Goal: Task Accomplishment & Management: Complete application form

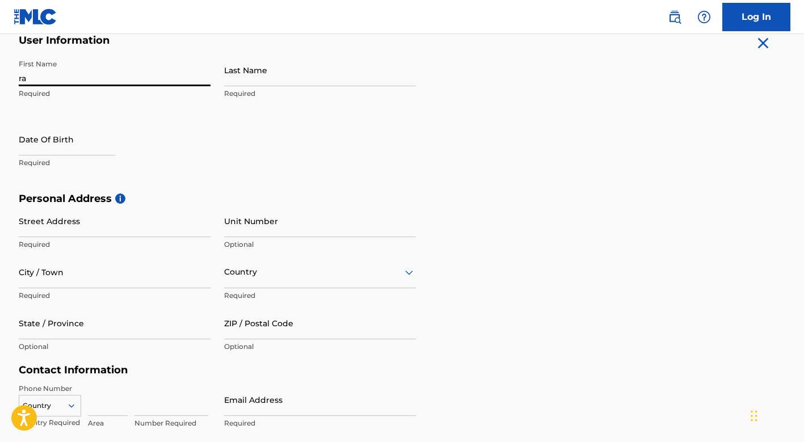
type input "r"
type input "[PERSON_NAME]"
type input "[EMAIL_ADDRESS][DOMAIN_NAME]"
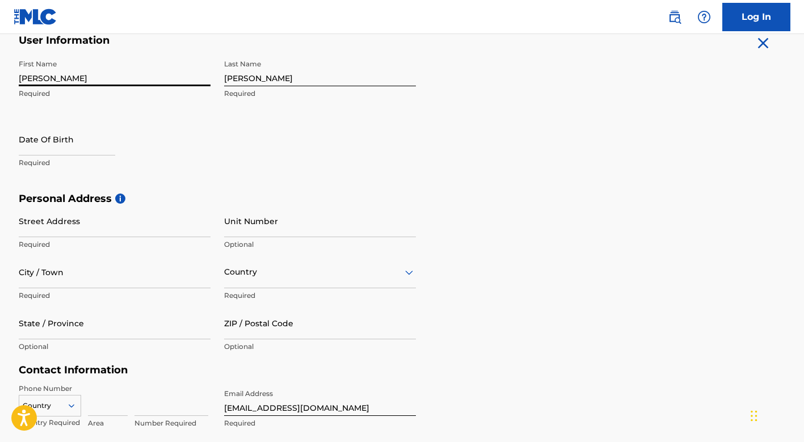
select select "7"
select select "2025"
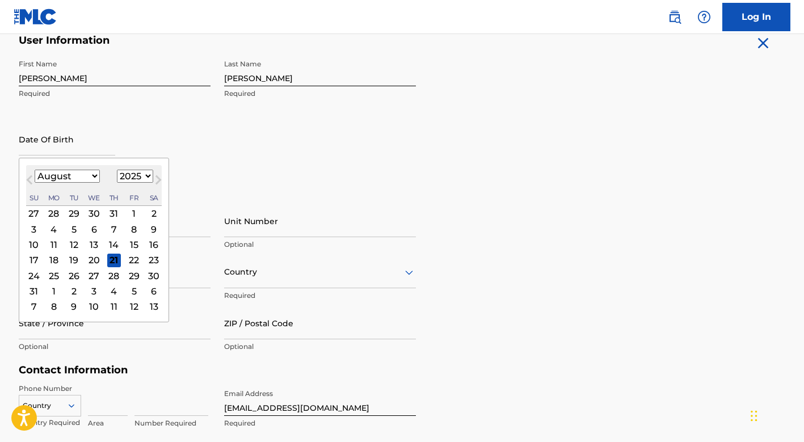
select select "2"
select select "1994"
click at [68, 259] on div "22" at bounding box center [74, 260] width 14 height 14
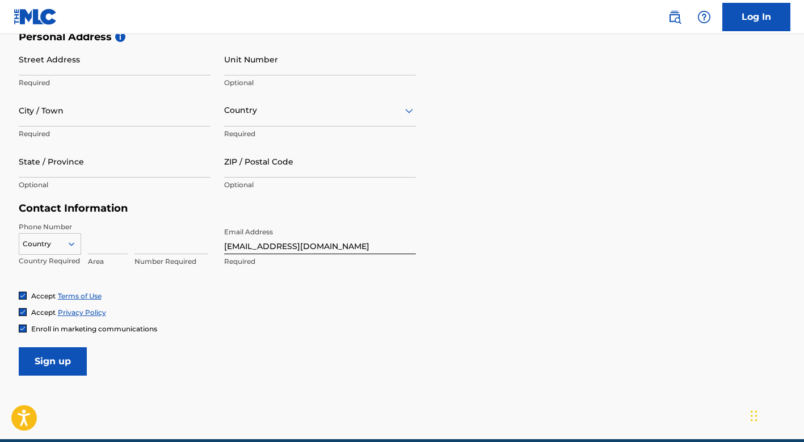
scroll to position [398, 0]
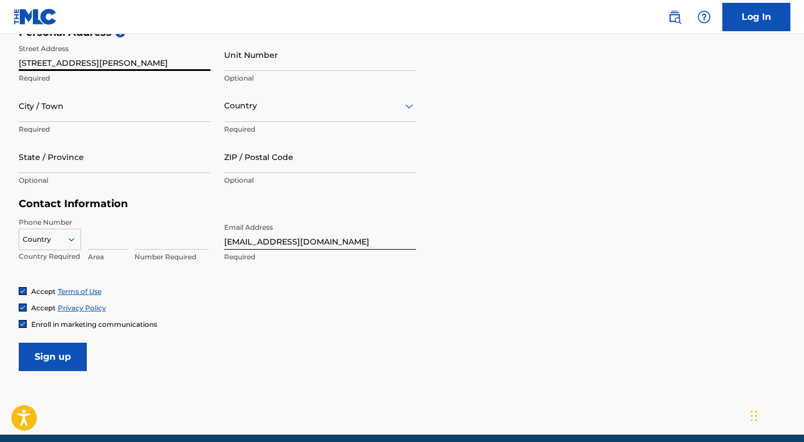
type input "[STREET_ADDRESS][PERSON_NAME]"
type input "n"
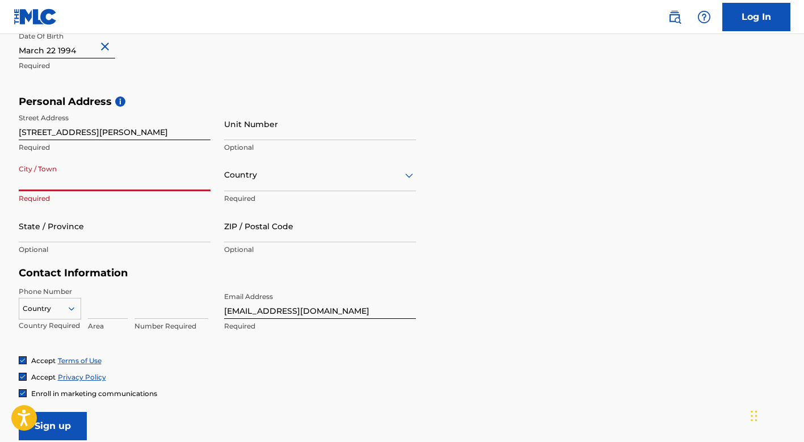
scroll to position [329, 0]
type input "[GEOGRAPHIC_DATA]"
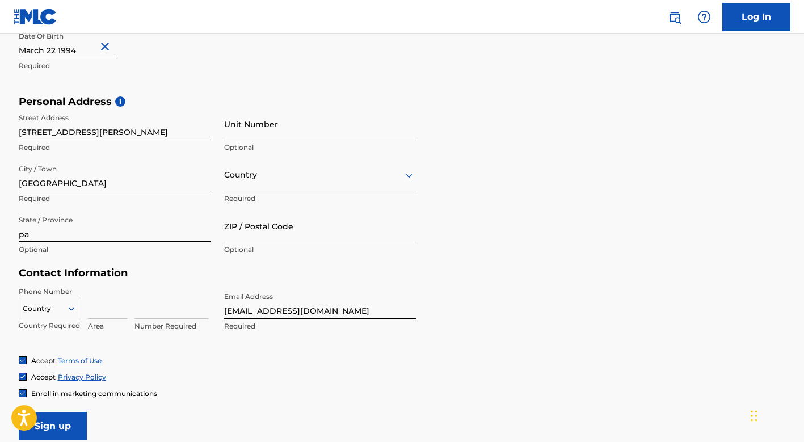
type input "pa"
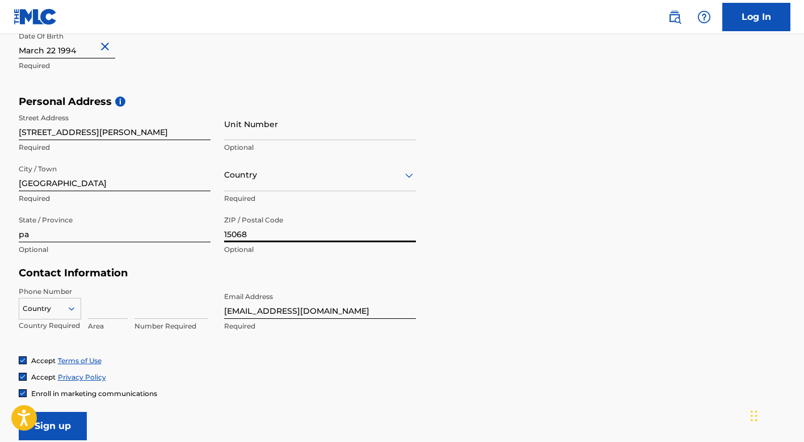
type input "15068"
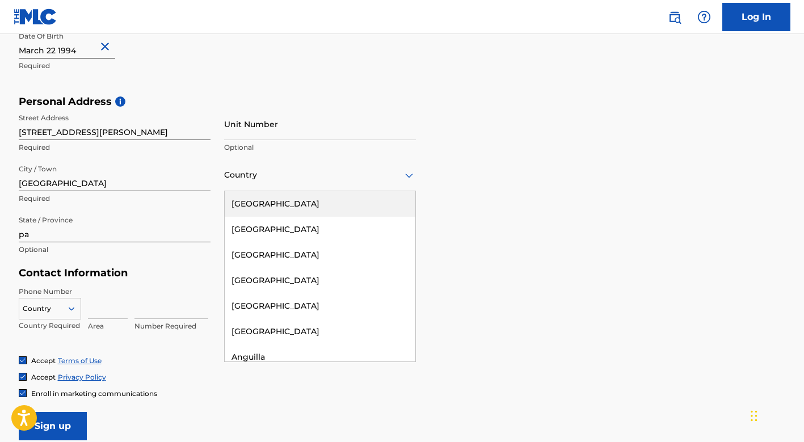
click at [316, 176] on div at bounding box center [320, 175] width 192 height 14
click at [305, 204] on div "[GEOGRAPHIC_DATA]" at bounding box center [320, 204] width 191 height 26
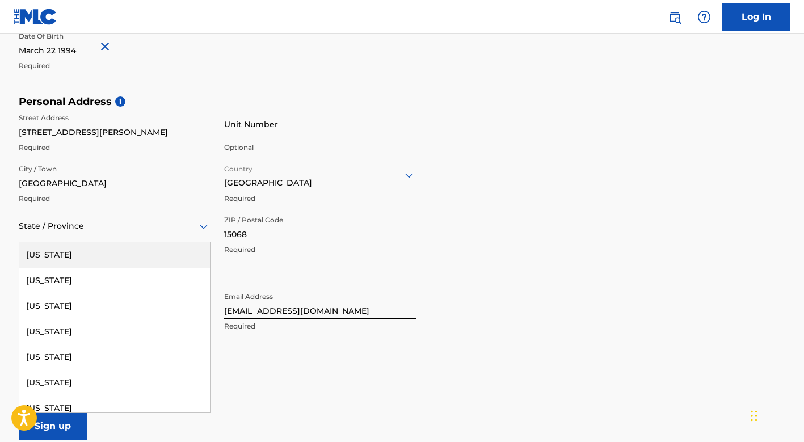
click at [77, 230] on div at bounding box center [115, 226] width 192 height 14
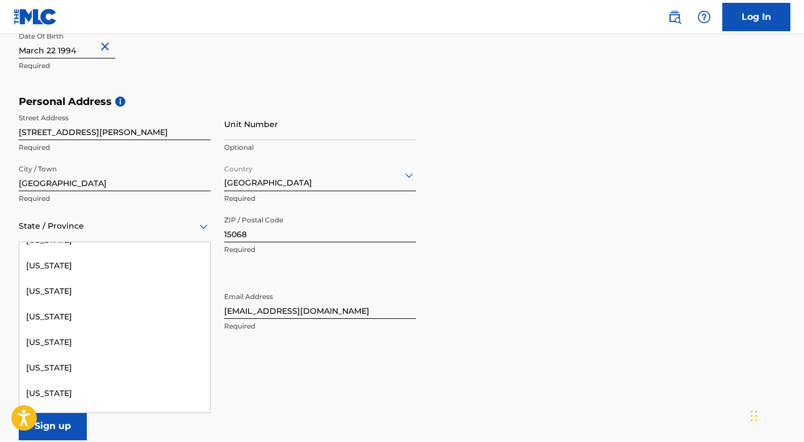
scroll to position [1028, 0]
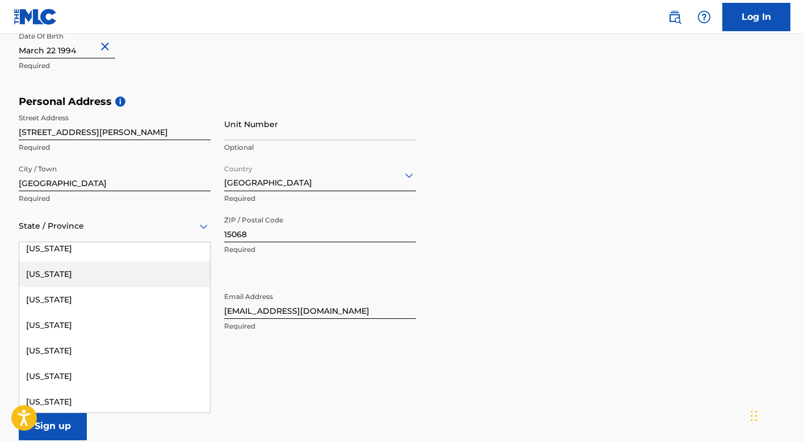
click at [72, 269] on div "[US_STATE]" at bounding box center [114, 275] width 191 height 26
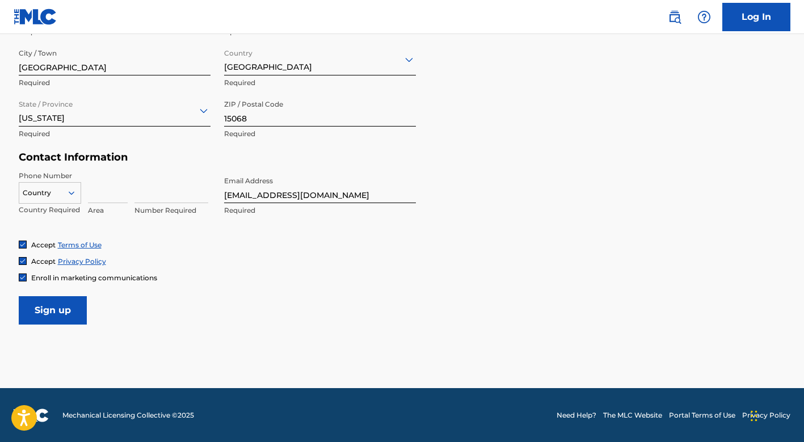
scroll to position [444, 0]
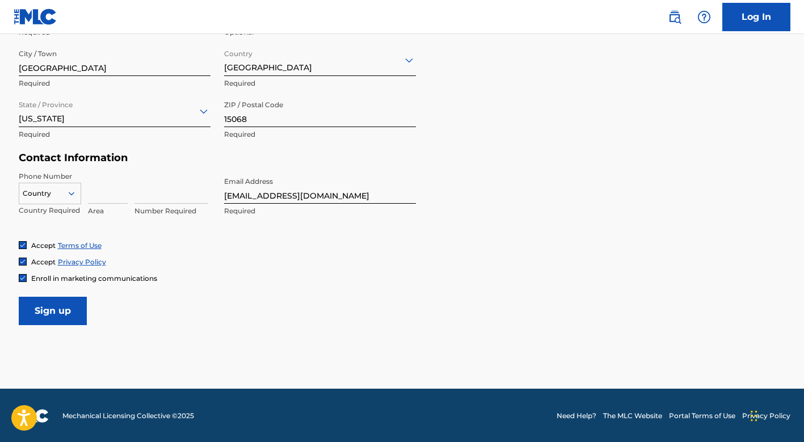
click at [112, 194] on input at bounding box center [108, 187] width 40 height 32
type input "412"
click at [143, 198] on input at bounding box center [172, 187] width 74 height 32
type input "5980222"
click at [190, 262] on div "Accept Privacy Policy" at bounding box center [402, 262] width 767 height 10
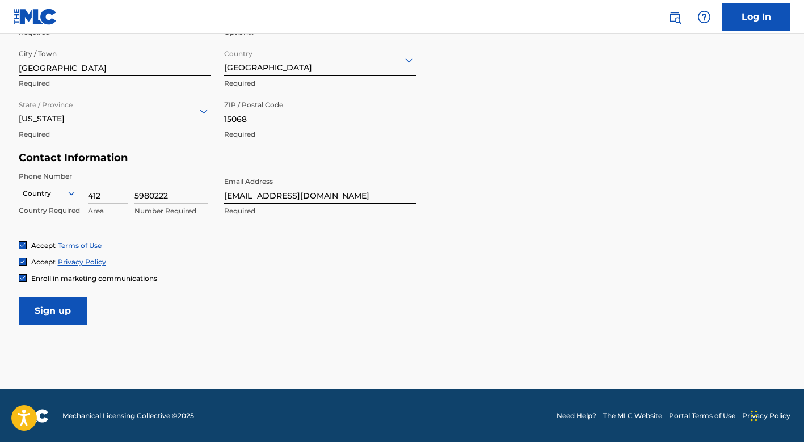
click at [73, 309] on input "Sign up" at bounding box center [53, 311] width 68 height 28
click at [66, 191] on div at bounding box center [49, 193] width 61 height 12
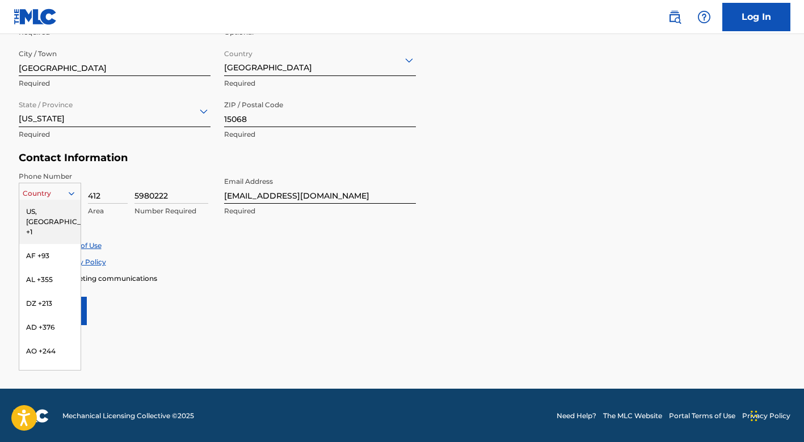
click at [54, 215] on div "US, [GEOGRAPHIC_DATA] +1" at bounding box center [49, 222] width 61 height 44
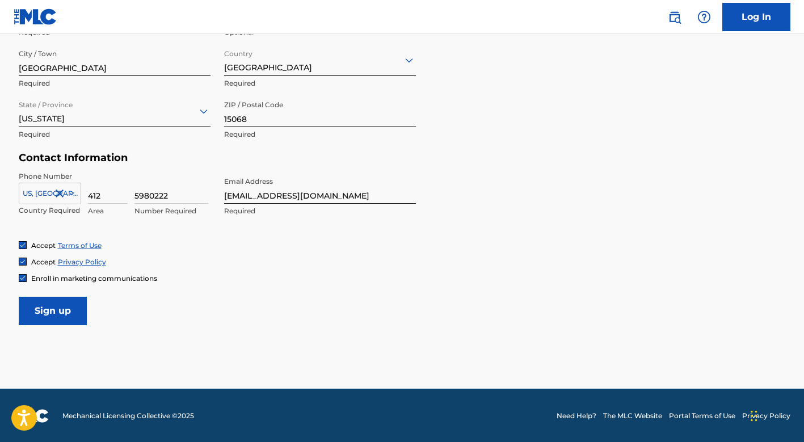
click at [72, 308] on input "Sign up" at bounding box center [53, 311] width 68 height 28
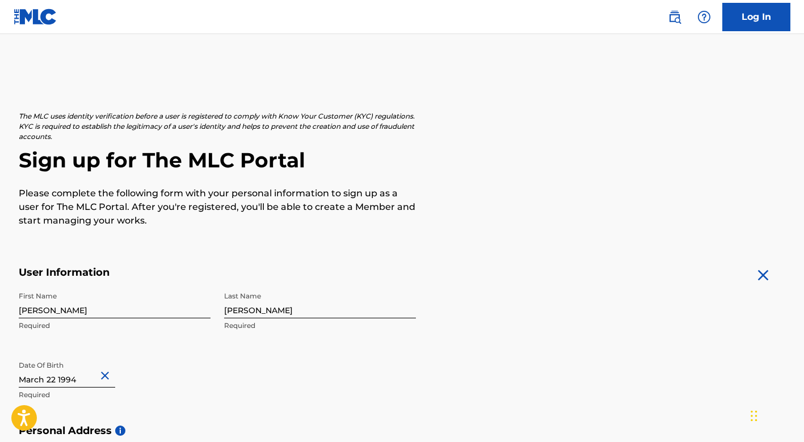
scroll to position [0, 0]
click at [753, 16] on link "Log In" at bounding box center [756, 17] width 68 height 28
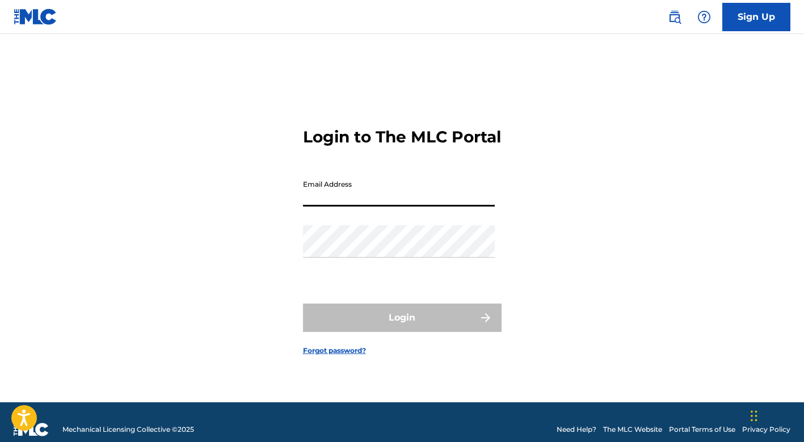
type input "[EMAIL_ADDRESS][DOMAIN_NAME]"
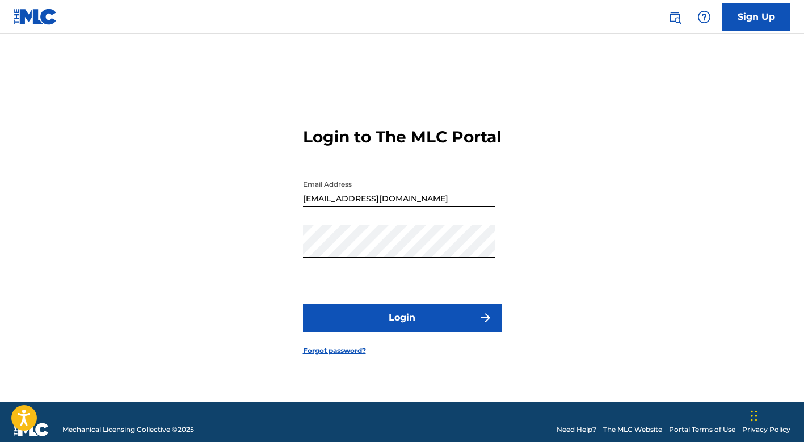
click at [431, 332] on button "Login" at bounding box center [402, 318] width 199 height 28
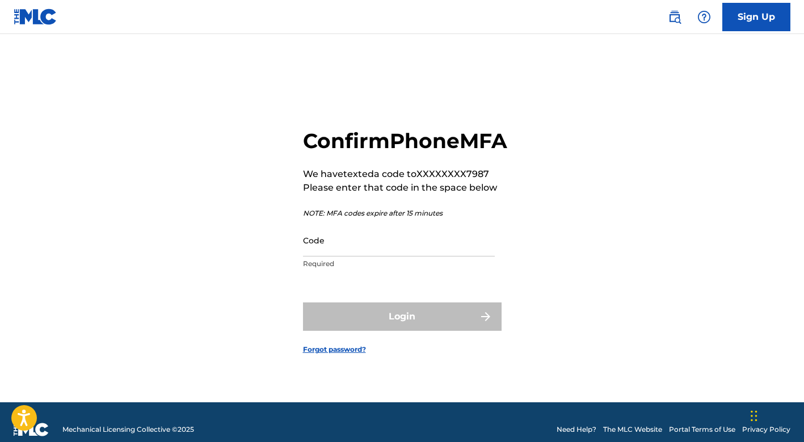
click at [328, 355] on link "Forgot password?" at bounding box center [334, 349] width 63 height 10
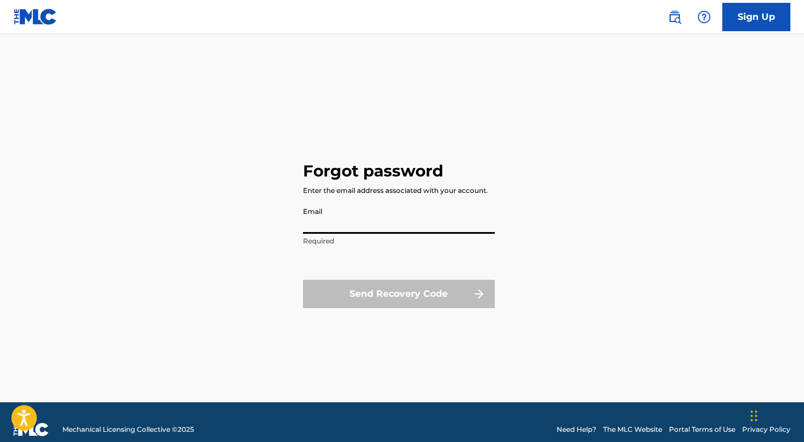
type input "[EMAIL_ADDRESS][DOMAIN_NAME]"
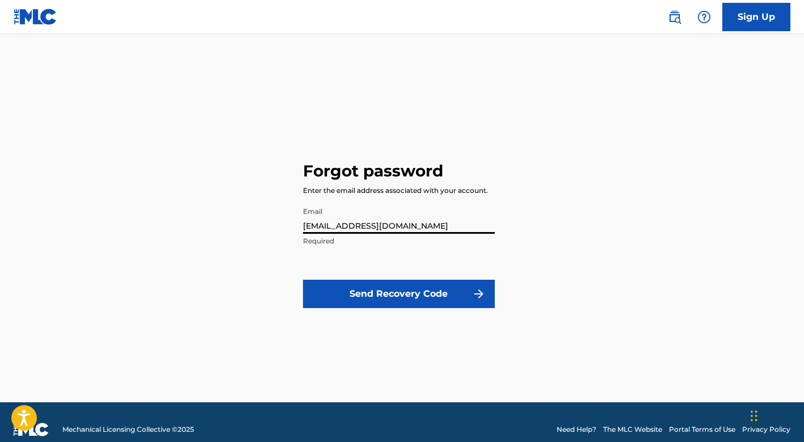
click at [415, 295] on button "Send Recovery Code" at bounding box center [399, 294] width 192 height 28
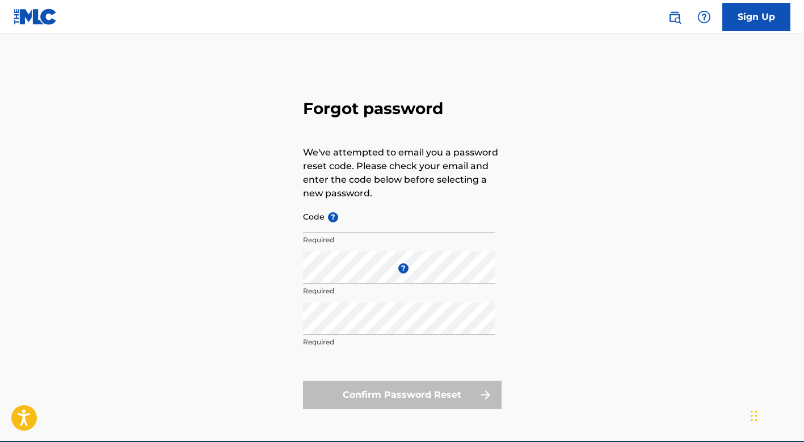
click at [331, 224] on input "Code ?" at bounding box center [399, 216] width 192 height 32
paste input "FP_d7a200c964fb148cd36f83238435"
type input "FP_d7a200c964fb148cd36f83238435"
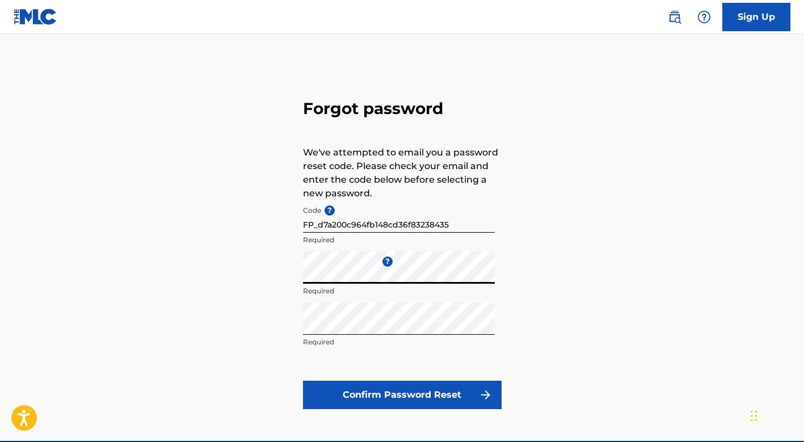
drag, startPoint x: 331, startPoint y: 224, endPoint x: 301, endPoint y: 275, distance: 59.6
click at [301, 275] on div "Forgot password We've attempted to email you a password reset code. Please chec…" at bounding box center [402, 251] width 795 height 379
click at [457, 400] on button "Confirm Password Reset" at bounding box center [402, 395] width 199 height 28
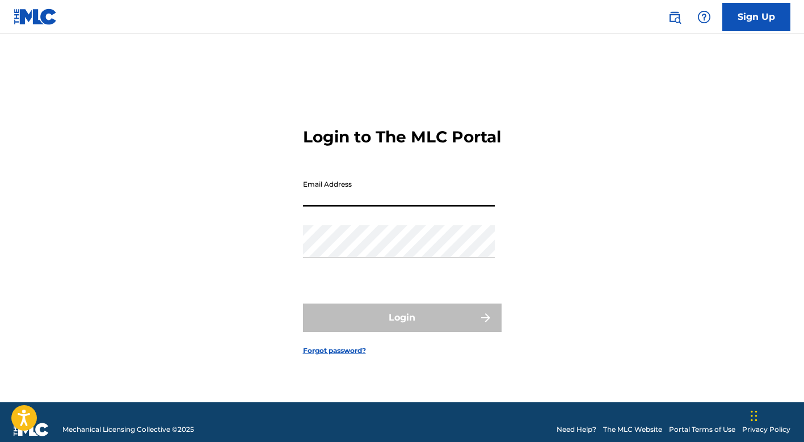
type input "[EMAIL_ADDRESS][DOMAIN_NAME]"
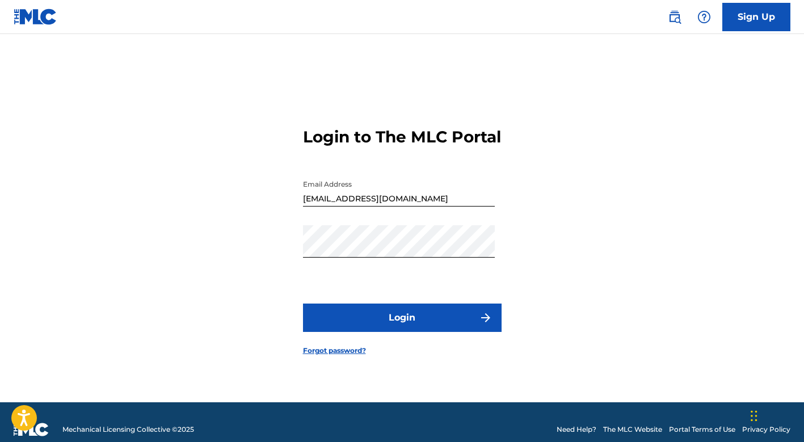
click at [390, 329] on button "Login" at bounding box center [402, 318] width 199 height 28
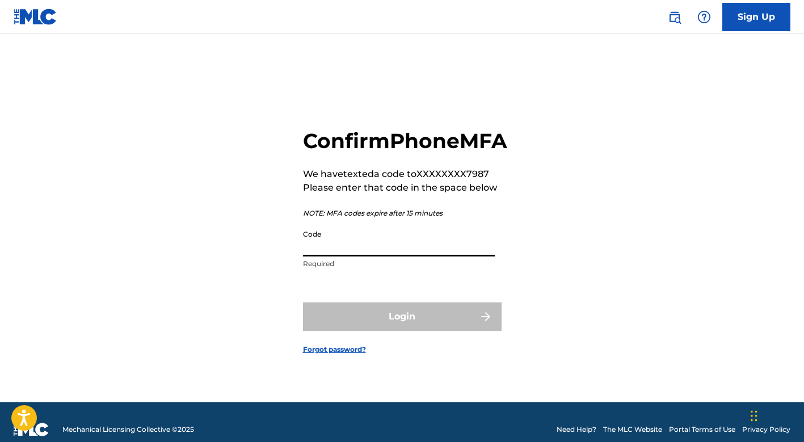
click at [319, 257] on input "Code" at bounding box center [399, 240] width 192 height 32
